Goal: Task Accomplishment & Management: Manage account settings

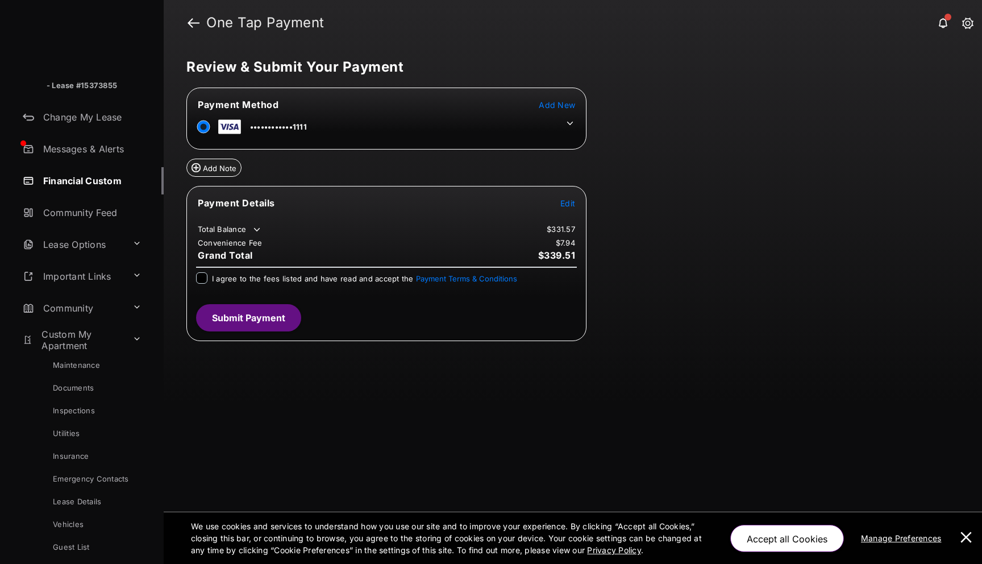
click at [257, 229] on icon at bounding box center [257, 229] width 10 height 10
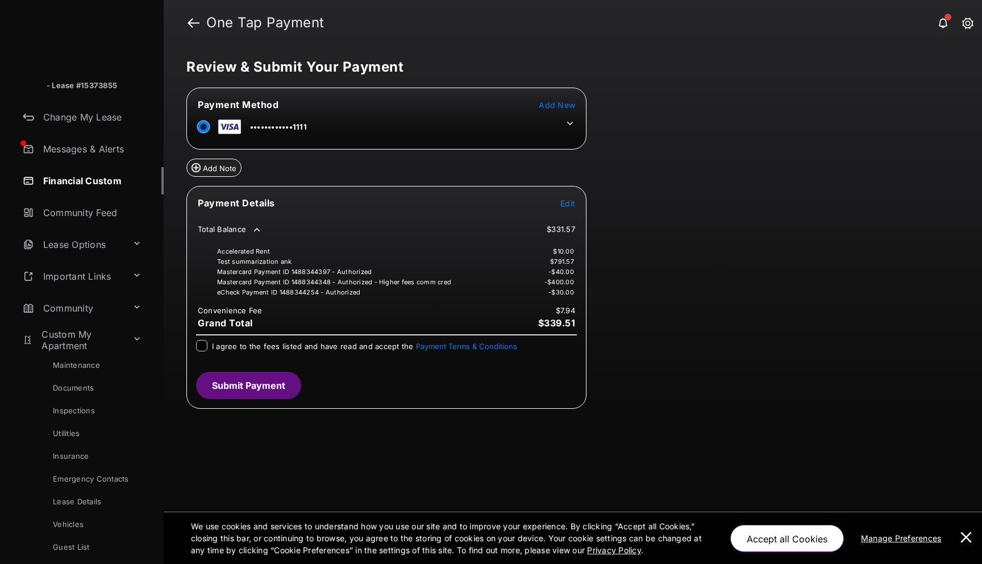
click at [568, 126] on icon at bounding box center [570, 123] width 10 height 10
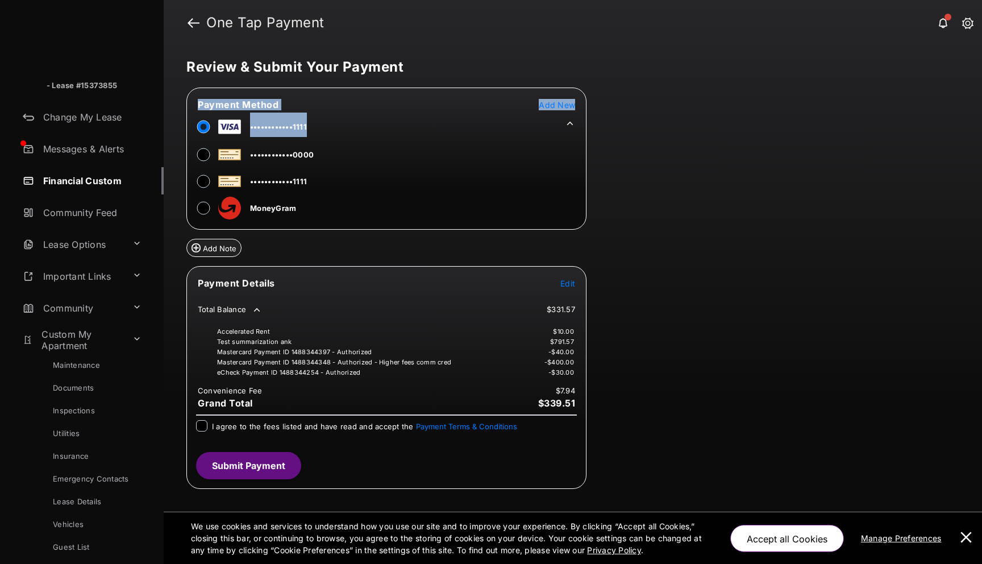
click at [568, 126] on icon at bounding box center [570, 123] width 10 height 10
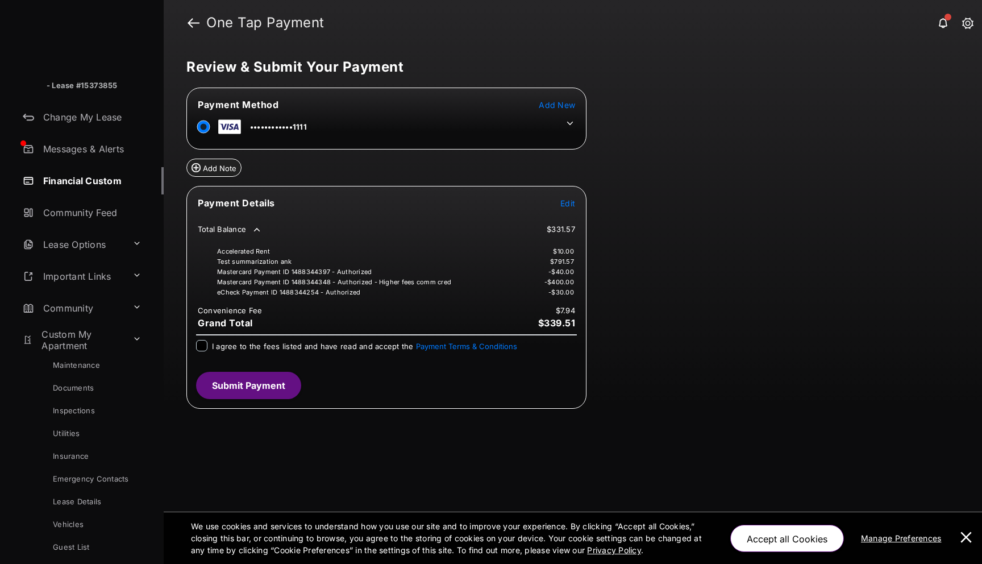
click at [256, 228] on icon at bounding box center [257, 229] width 10 height 10
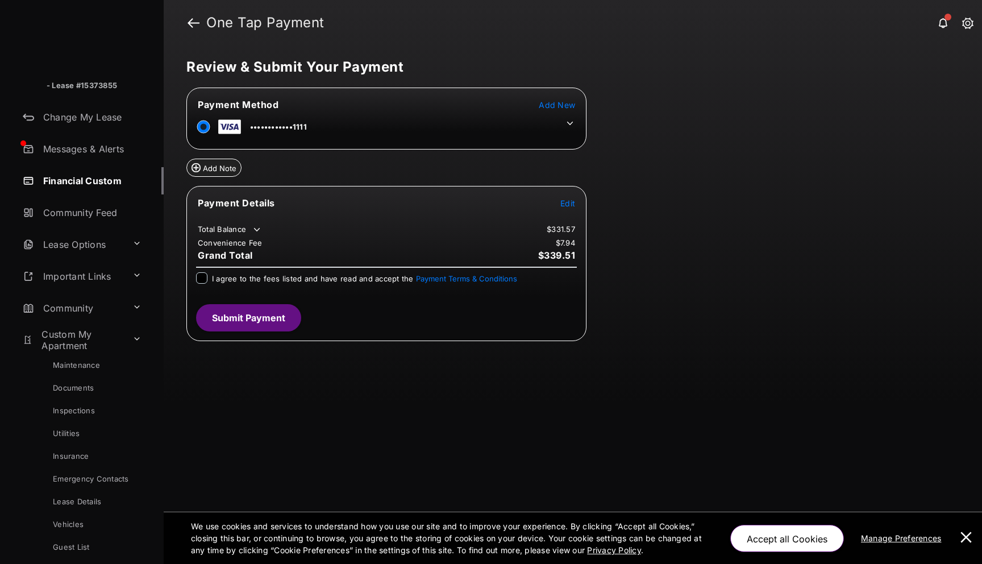
click at [256, 228] on icon at bounding box center [257, 229] width 10 height 10
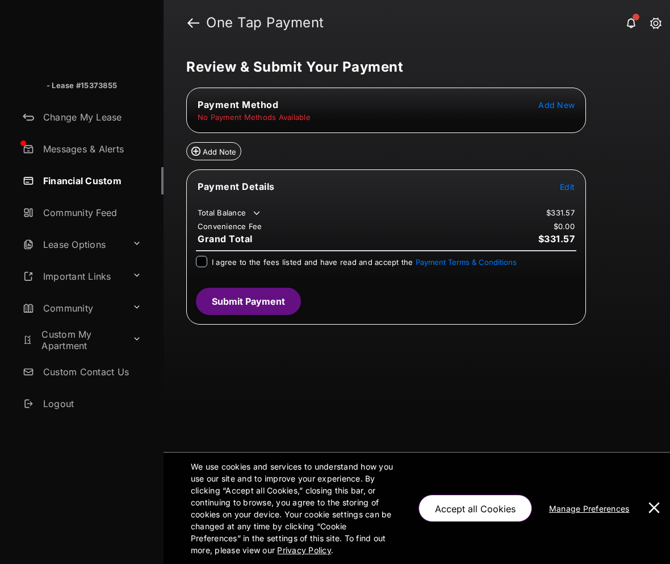
click at [255, 210] on icon at bounding box center [257, 213] width 10 height 10
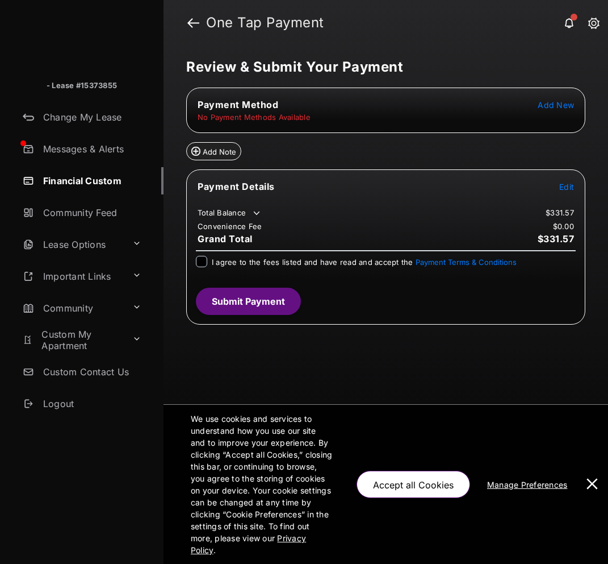
click at [260, 212] on icon at bounding box center [257, 213] width 10 height 10
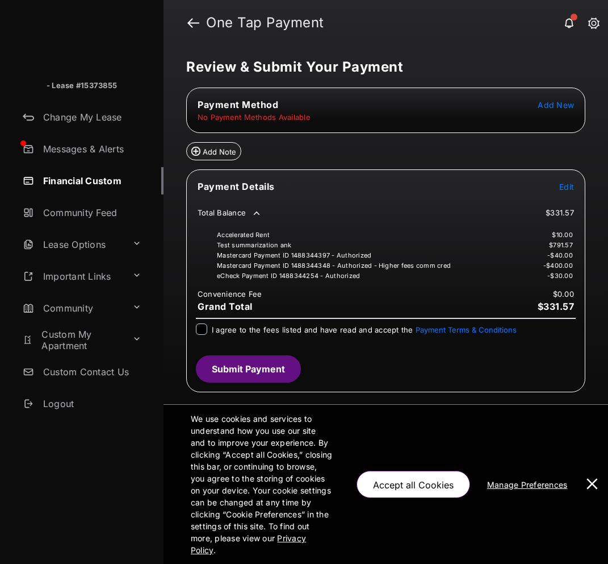
click at [594, 26] on link at bounding box center [594, 24] width 11 height 12
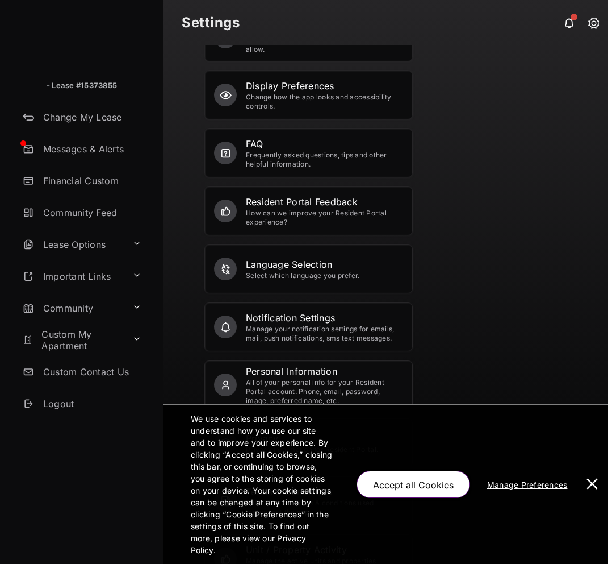
scroll to position [43, 0]
click at [595, 489] on button at bounding box center [592, 484] width 23 height 159
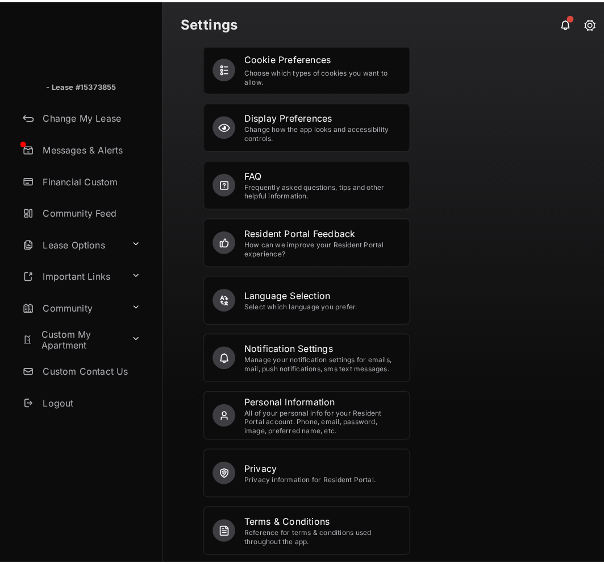
scroll to position [0, 0]
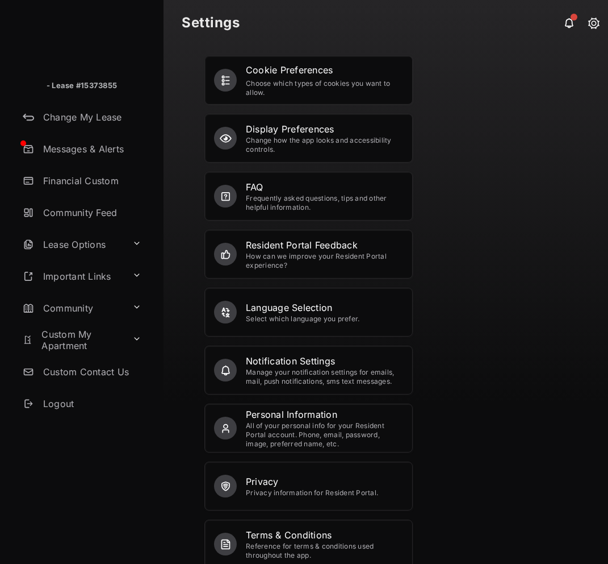
click at [65, 404] on link "Logout" at bounding box center [90, 403] width 145 height 27
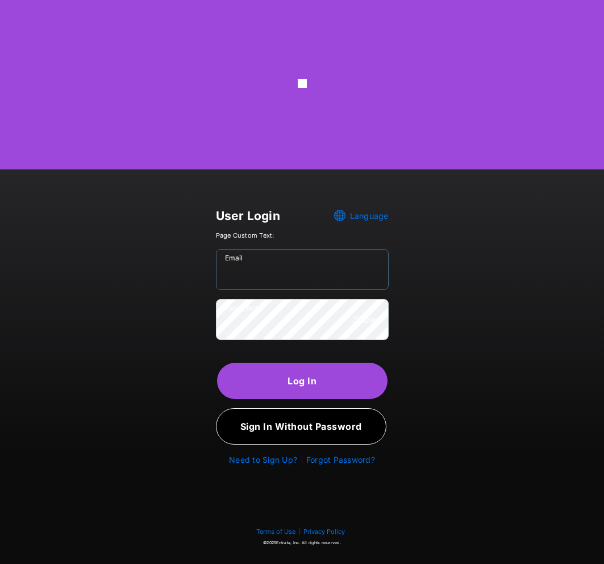
click at [268, 279] on input "Email" at bounding box center [302, 269] width 173 height 41
click at [243, 273] on input "Email" at bounding box center [302, 269] width 173 height 41
click at [239, 263] on input "Email" at bounding box center [302, 269] width 173 height 41
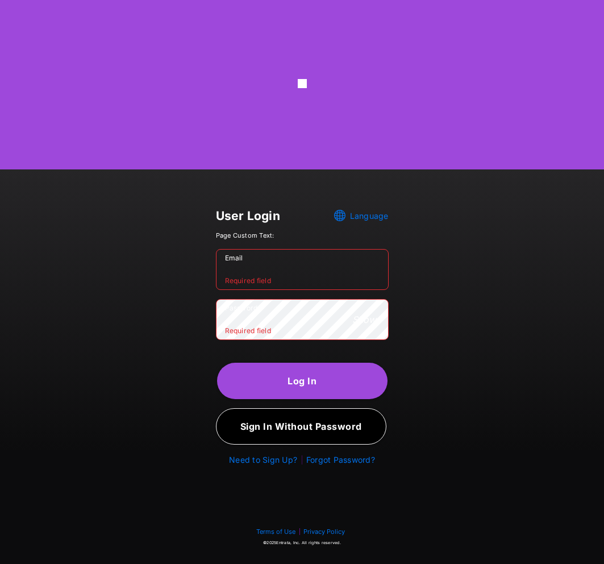
paste input "**********"
type input "**********"
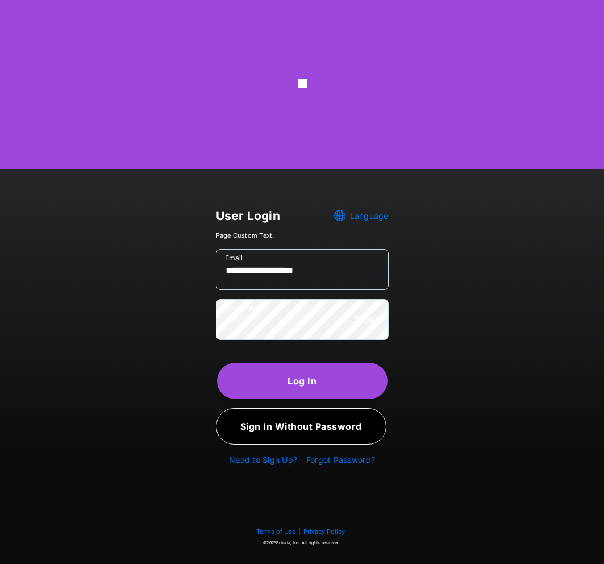
click at [241, 384] on button "Log In" at bounding box center [302, 380] width 170 height 36
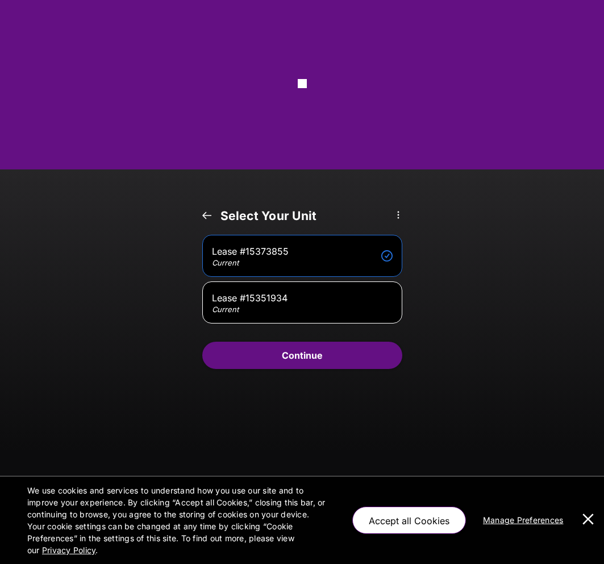
click at [301, 362] on button "Continue" at bounding box center [302, 354] width 200 height 27
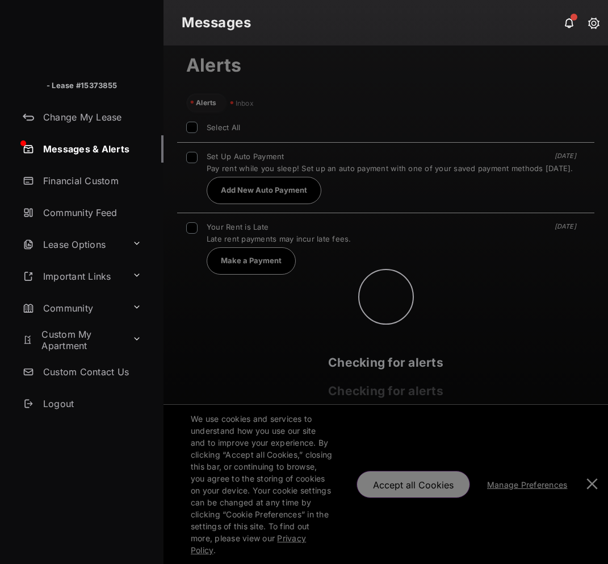
scroll to position [312, 418]
